Goal: Feedback & Contribution: Submit feedback/report problem

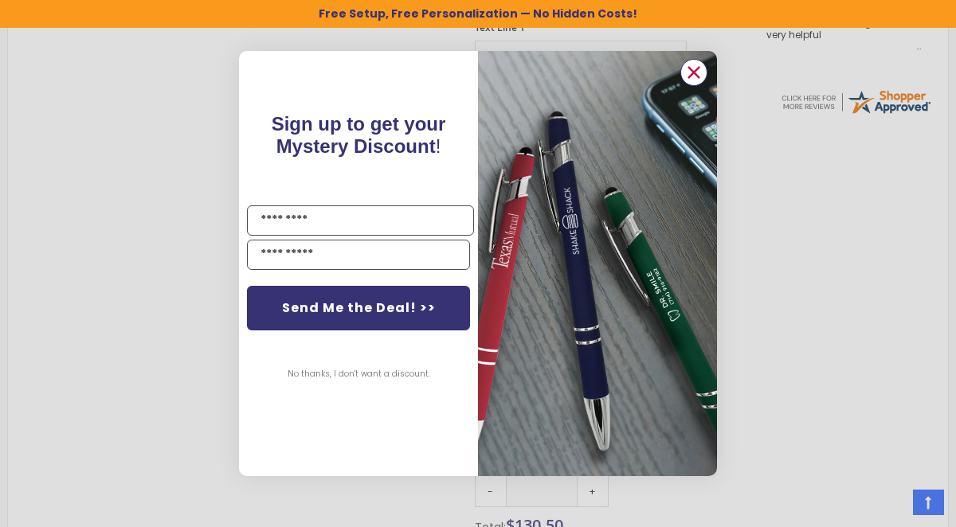
click at [697, 72] on circle "Close dialog" at bounding box center [694, 73] width 24 height 24
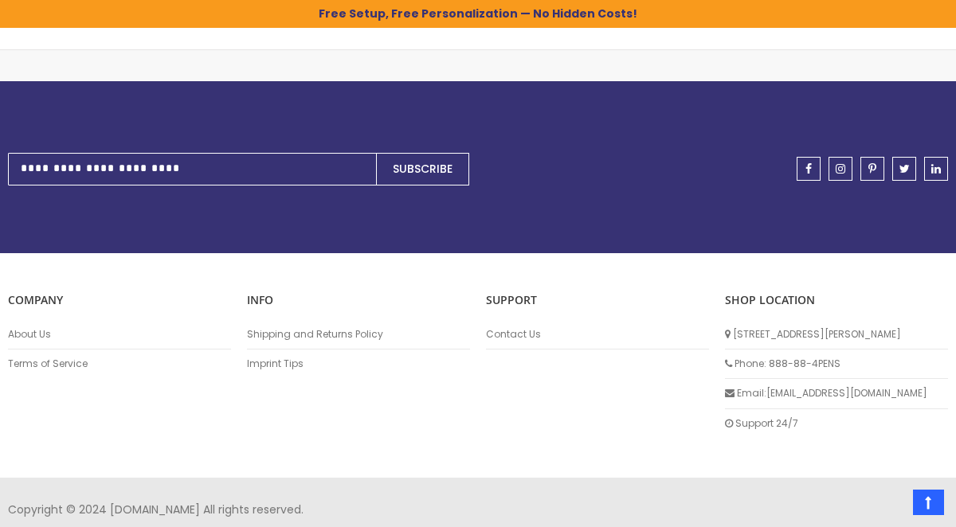
scroll to position [1872, 0]
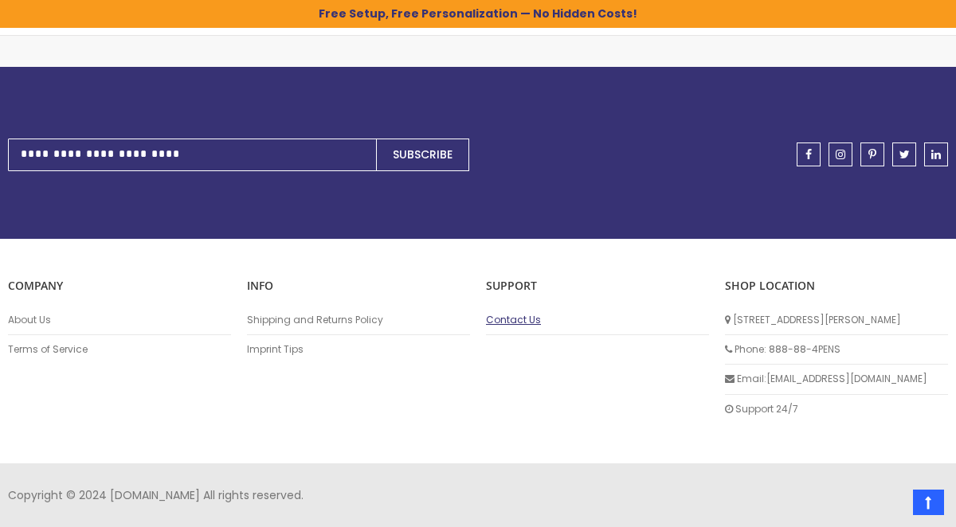
click at [510, 319] on link "Contact Us" at bounding box center [597, 320] width 223 height 13
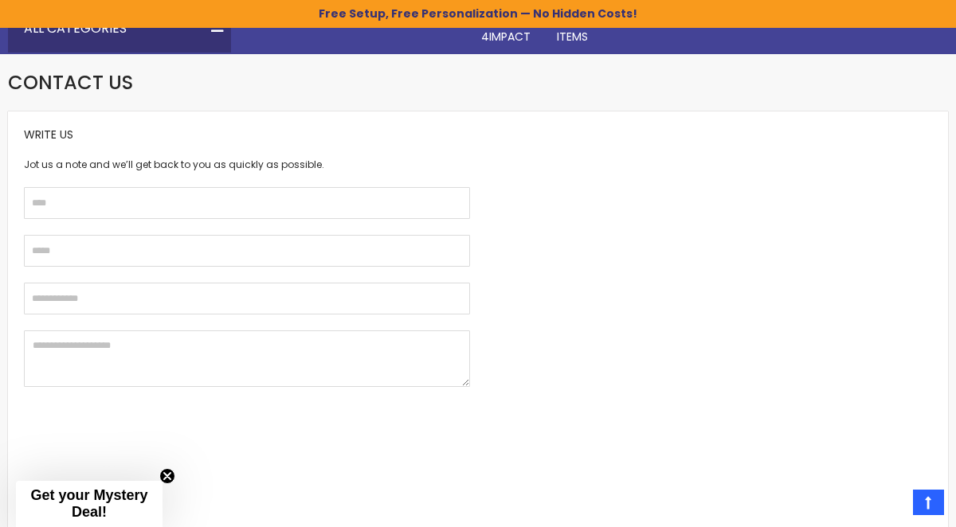
scroll to position [173, 0]
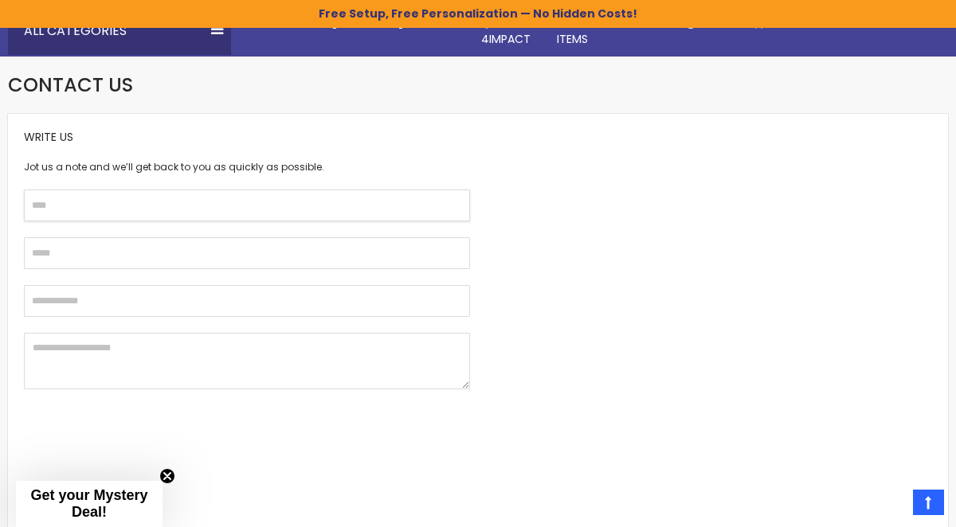
click at [303, 209] on input "text" at bounding box center [247, 206] width 446 height 32
type input "**********"
click at [162, 250] on input "email" at bounding box center [247, 253] width 446 height 32
type input "**********"
click at [152, 300] on input "text" at bounding box center [247, 301] width 446 height 32
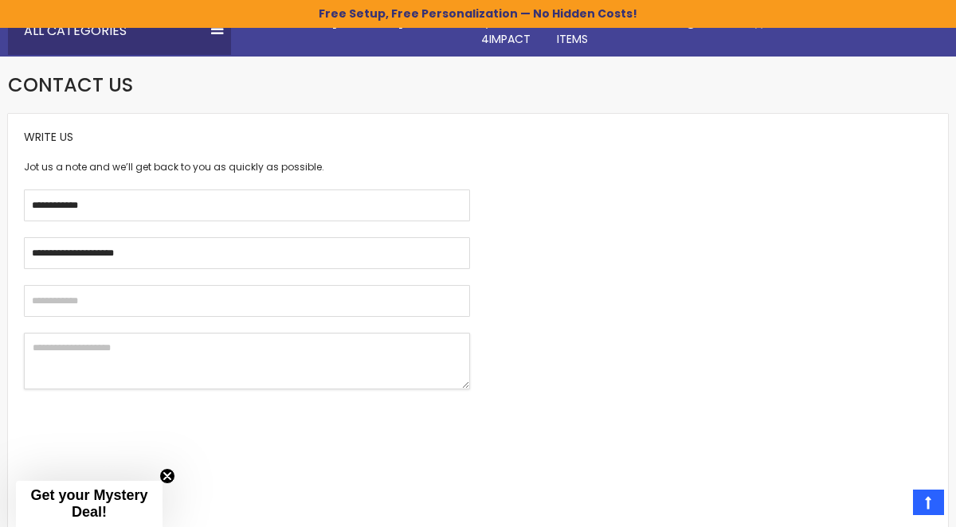
click at [84, 346] on textarea at bounding box center [247, 361] width 446 height 57
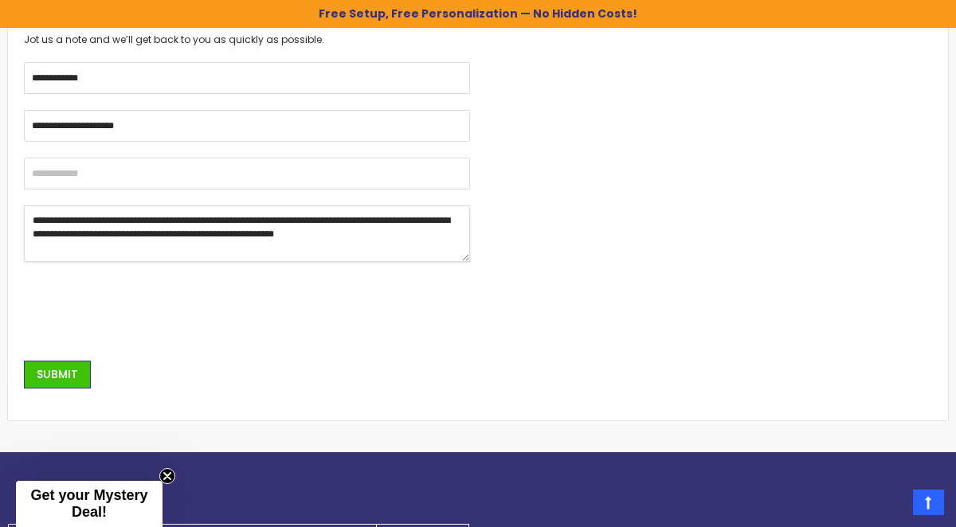
scroll to position [402, 0]
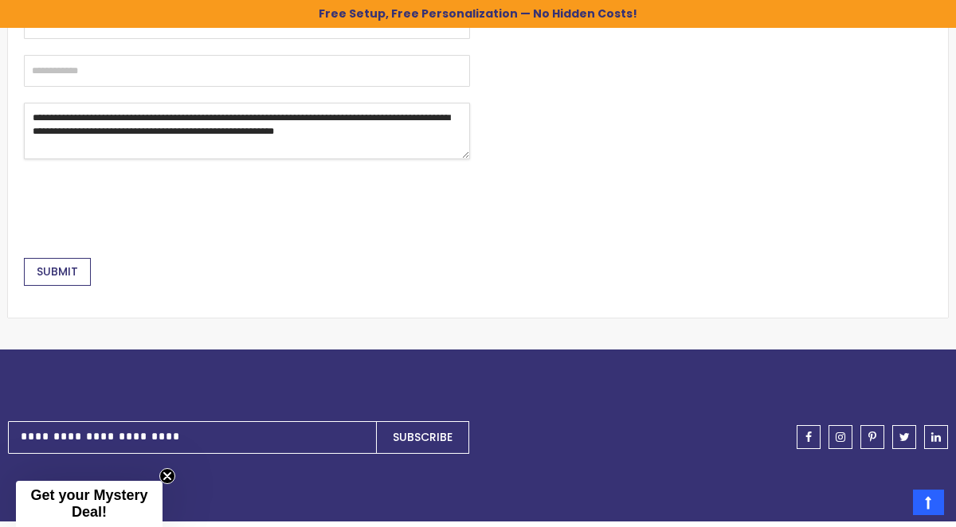
type textarea "**********"
click at [61, 268] on span "Submit" at bounding box center [57, 272] width 41 height 16
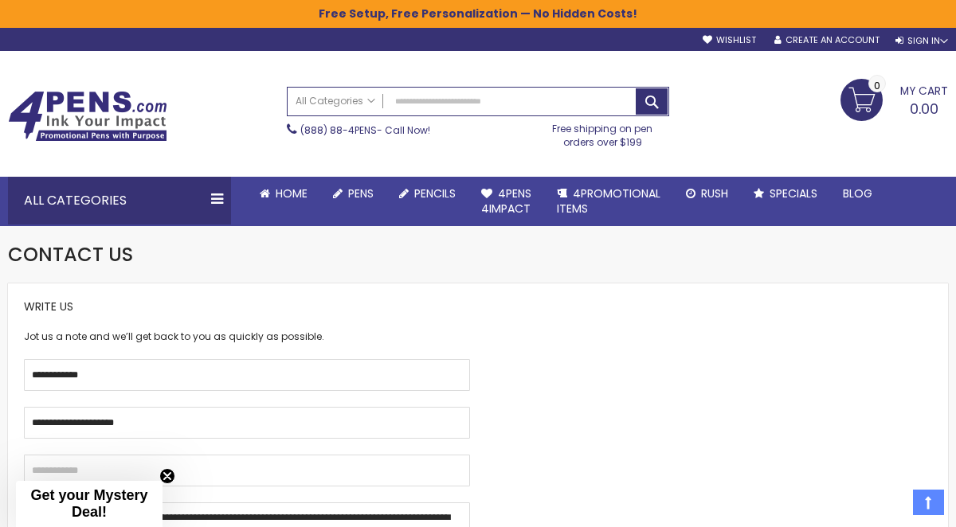
scroll to position [0, 0]
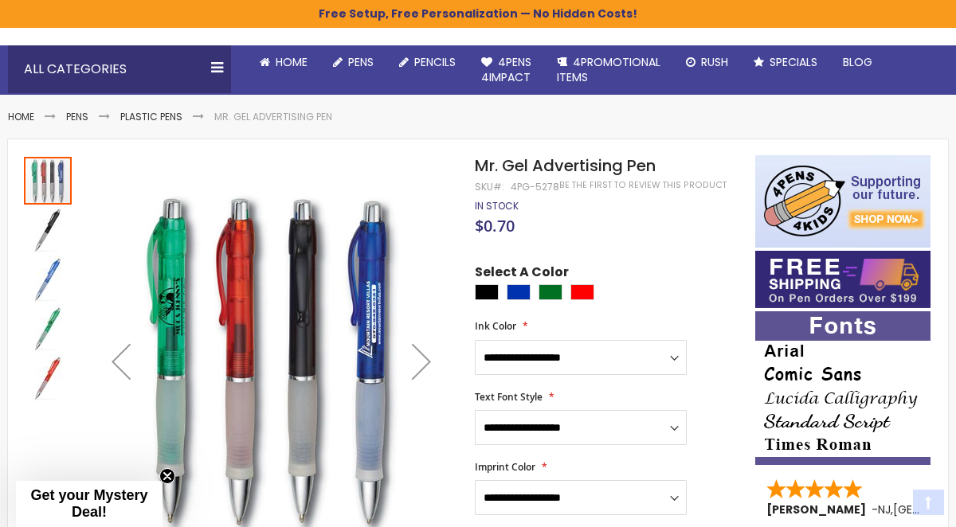
scroll to position [219, 0]
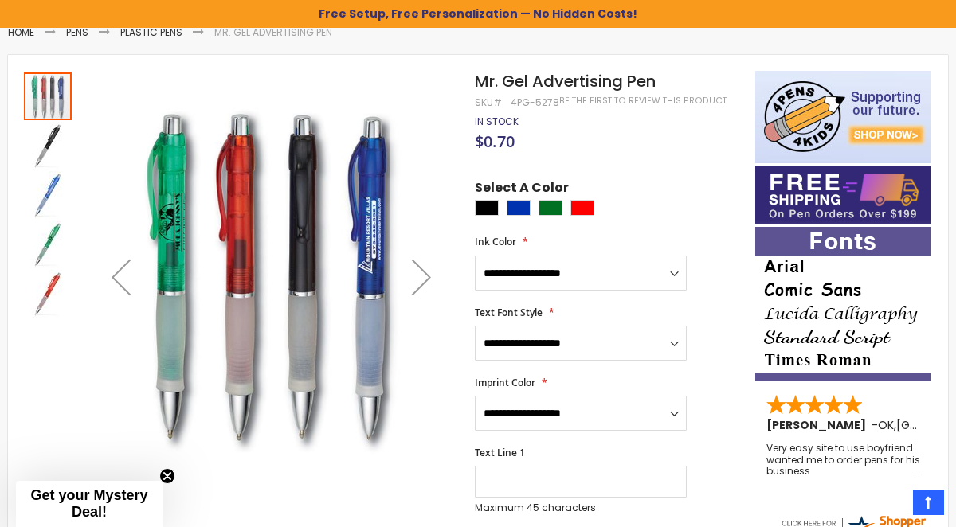
click at [428, 283] on div "Next" at bounding box center [421, 277] width 64 height 64
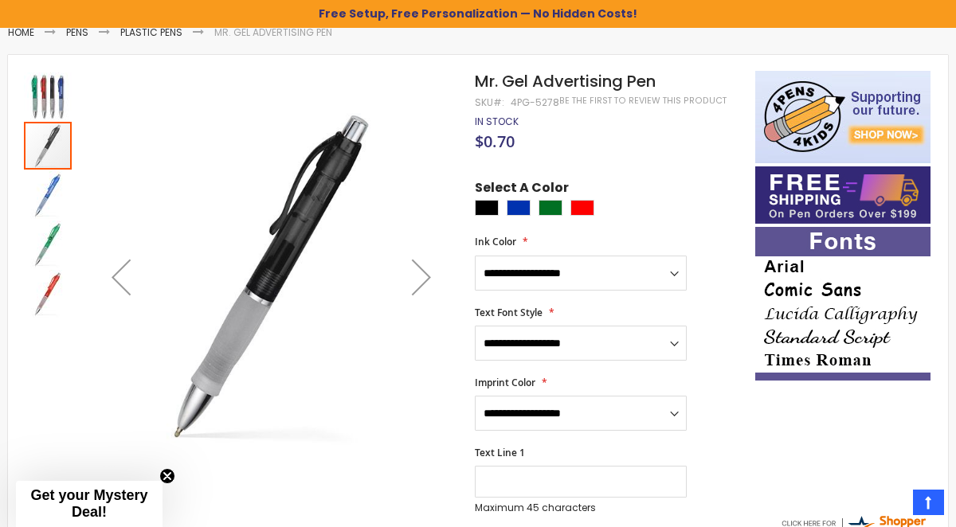
click at [420, 270] on div "Next" at bounding box center [421, 277] width 64 height 64
